Goal: Transaction & Acquisition: Purchase product/service

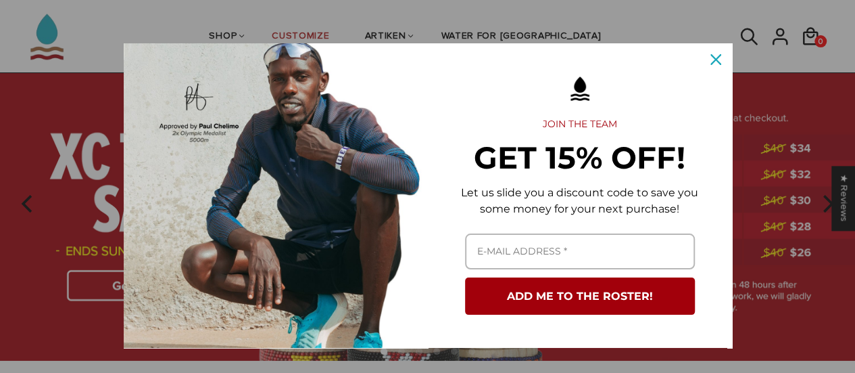
scroll to position [114, 0]
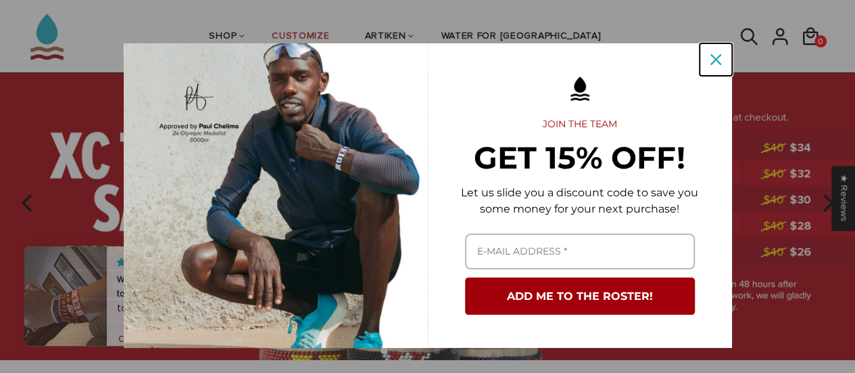
click at [711, 57] on icon "close icon" at bounding box center [716, 59] width 11 height 11
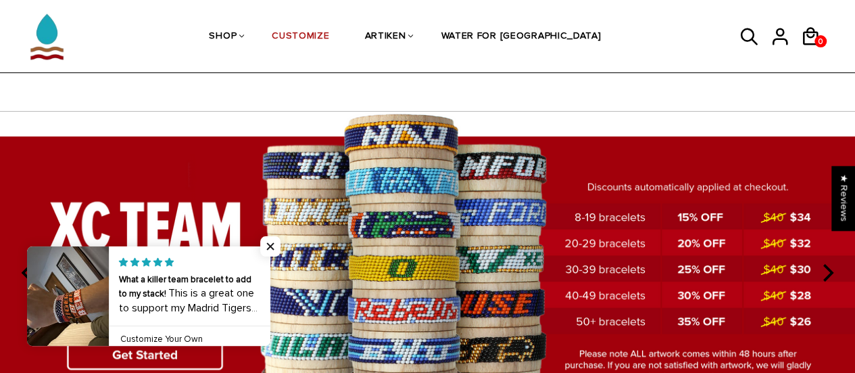
scroll to position [43, 0]
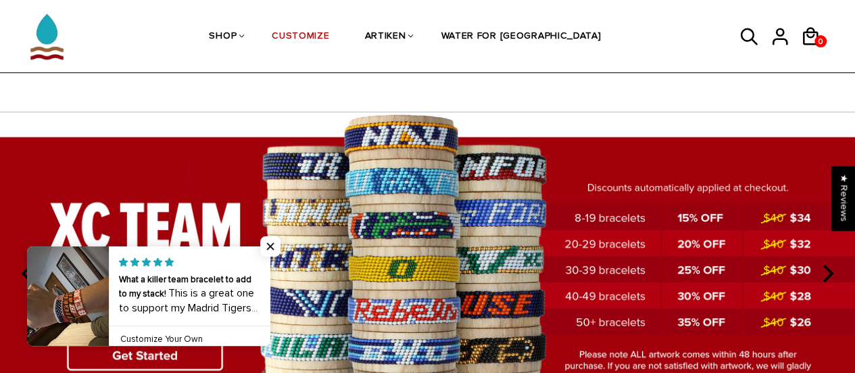
click at [267, 245] on span "Close popup widget" at bounding box center [270, 246] width 20 height 20
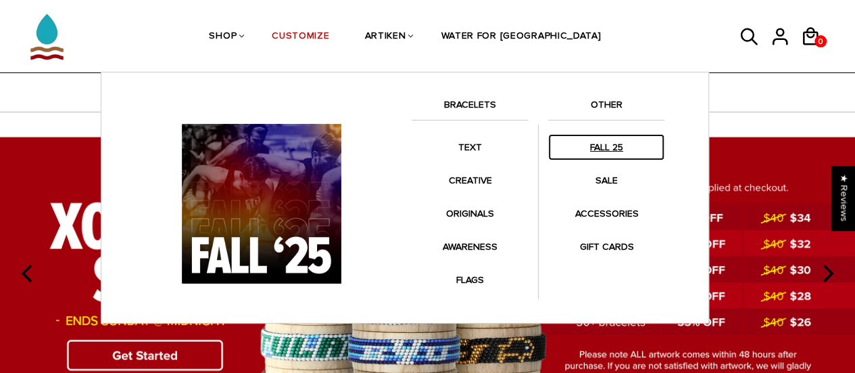
click at [567, 153] on link "FALL 25" at bounding box center [606, 147] width 116 height 26
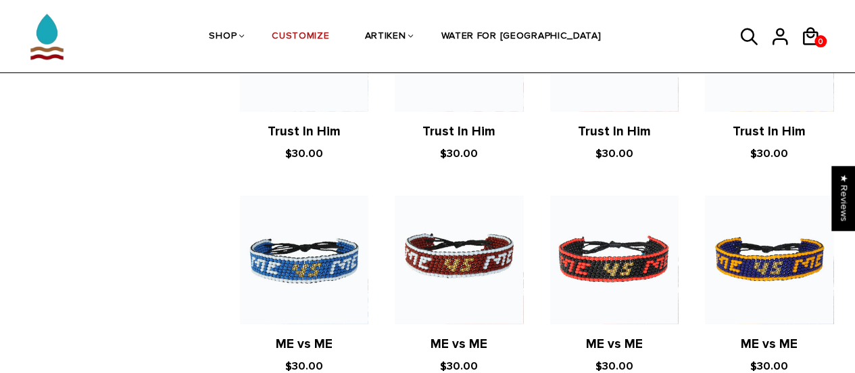
scroll to position [1955, 0]
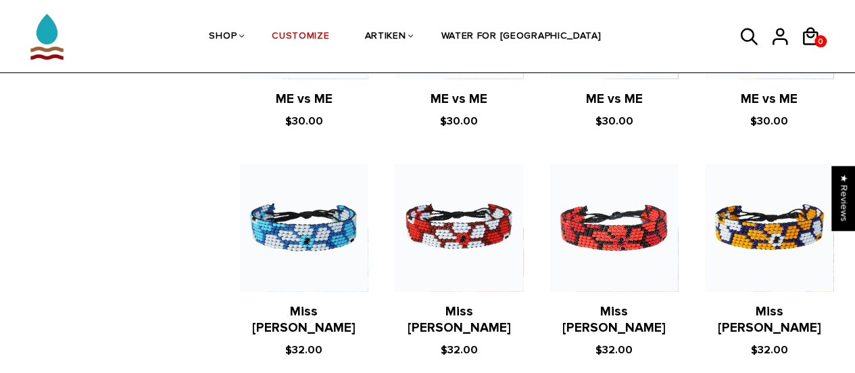
click at [753, 41] on icon at bounding box center [749, 36] width 17 height 17
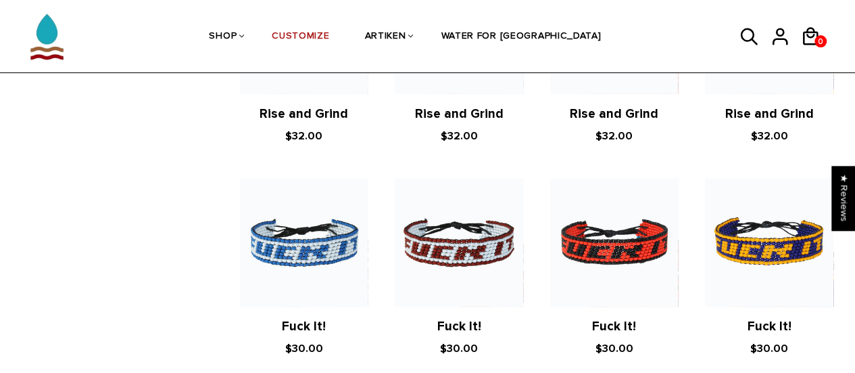
scroll to position [2366, 0]
